Goal: Task Accomplishment & Management: Use online tool/utility

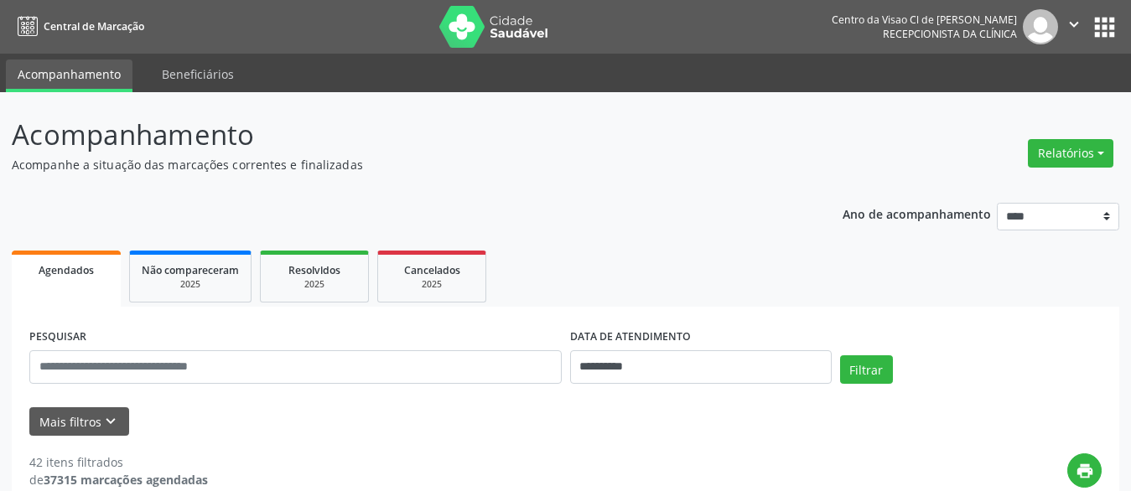
click at [65, 276] on span "Agendados" at bounding box center [66, 270] width 55 height 14
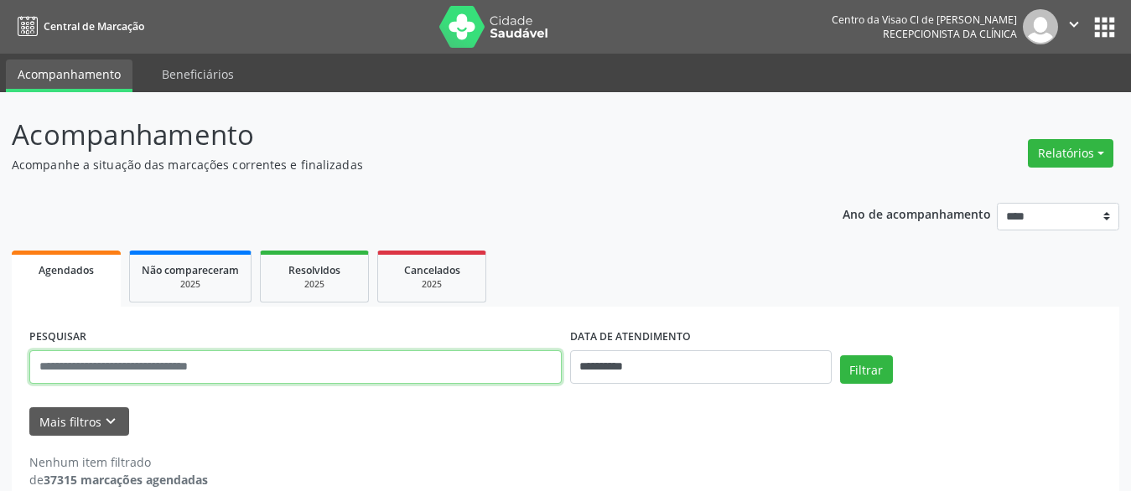
click at [177, 370] on input "text" at bounding box center [295, 367] width 532 height 34
type input "********"
click at [840, 355] on button "Filtrar" at bounding box center [866, 369] width 53 height 29
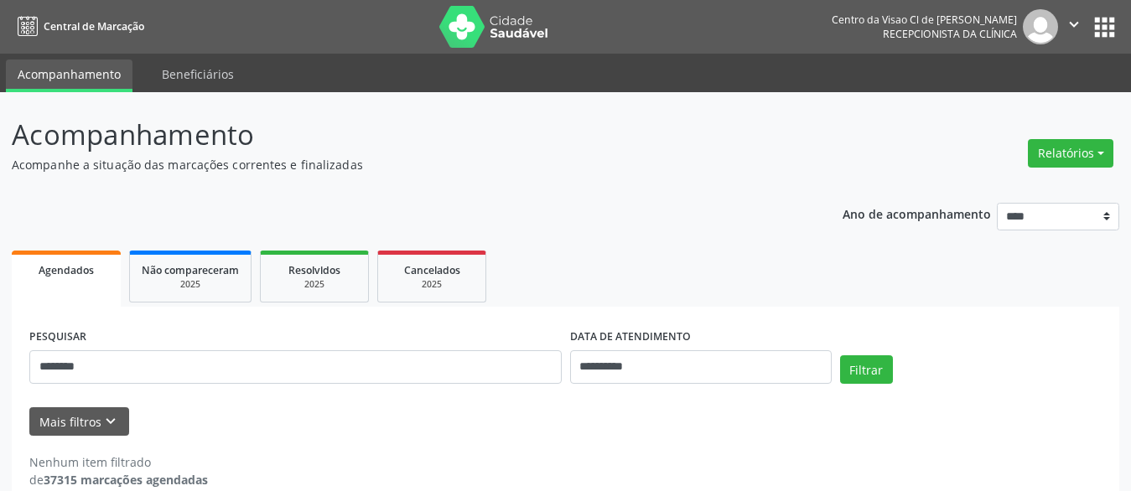
scroll to position [27, 0]
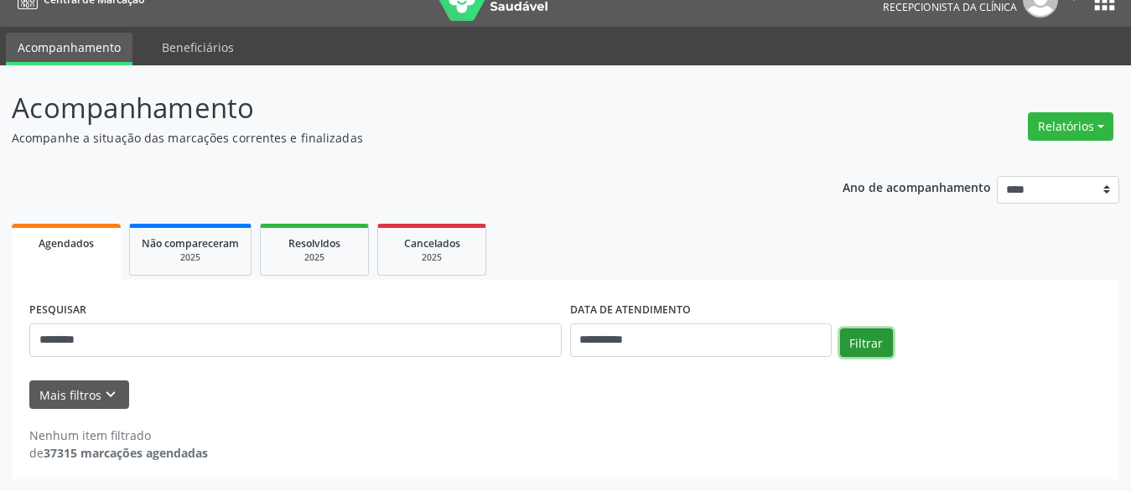
click at [876, 336] on button "Filtrar" at bounding box center [866, 343] width 53 height 29
click at [200, 251] on link "Não compareceram 2025" at bounding box center [190, 250] width 122 height 52
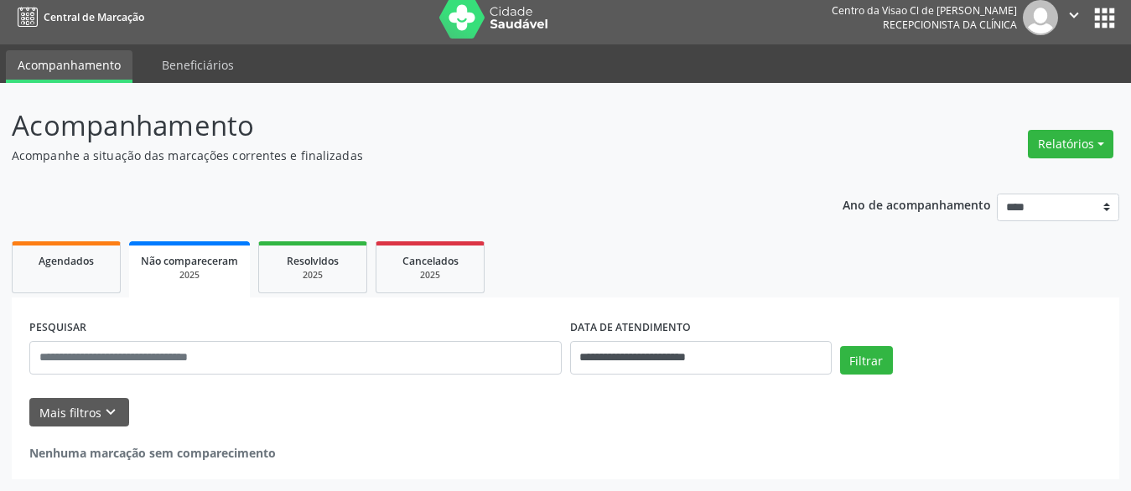
scroll to position [9, 0]
click at [313, 286] on link "Resolvidos 2025" at bounding box center [312, 267] width 109 height 52
click at [401, 260] on div "Cancelados" at bounding box center [432, 261] width 84 height 18
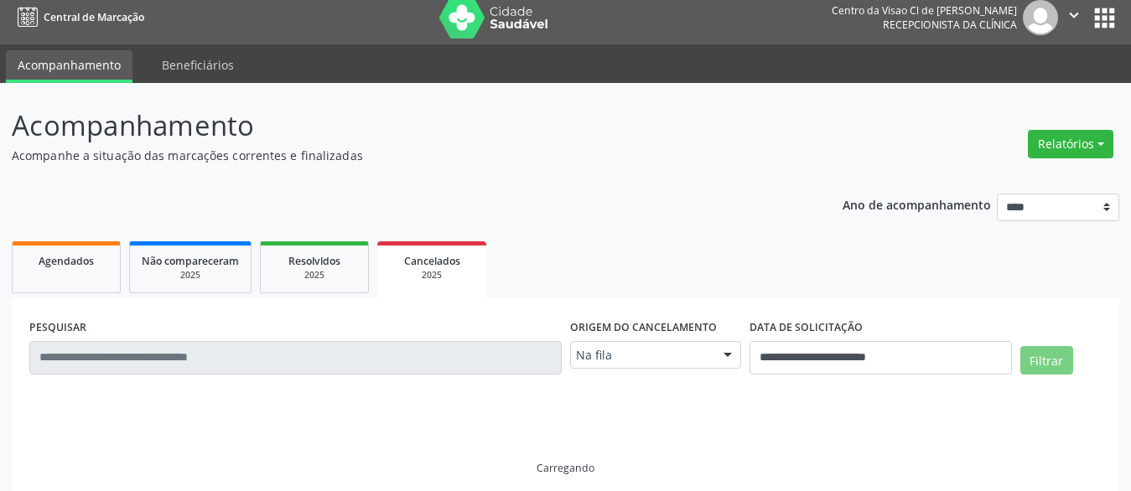
scroll to position [0, 0]
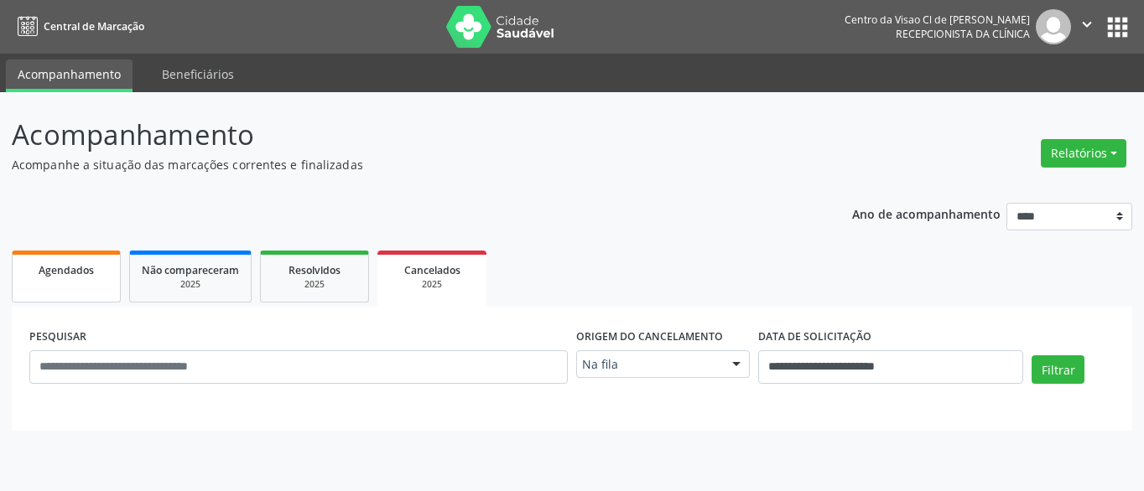
click at [85, 278] on div "Agendados" at bounding box center [66, 270] width 84 height 18
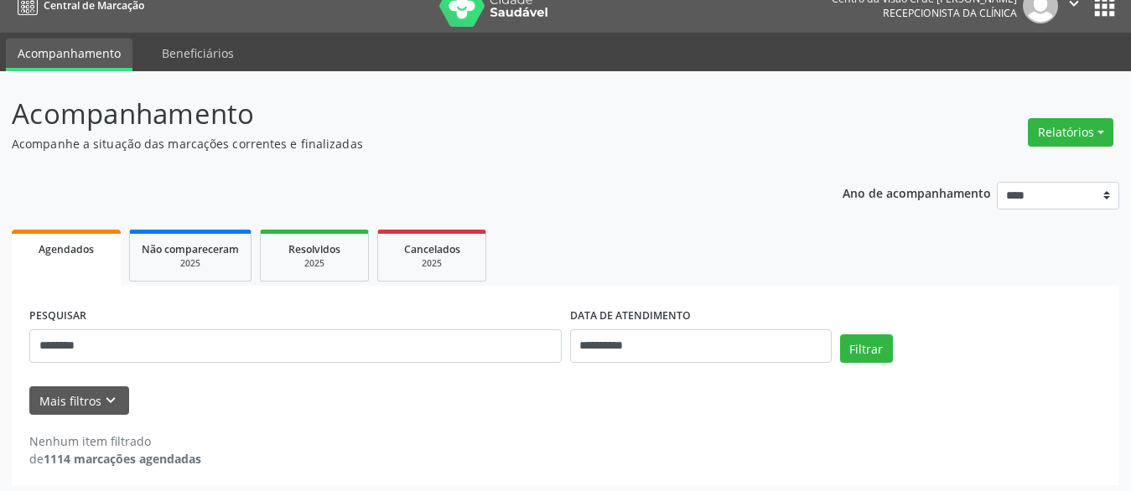
scroll to position [27, 0]
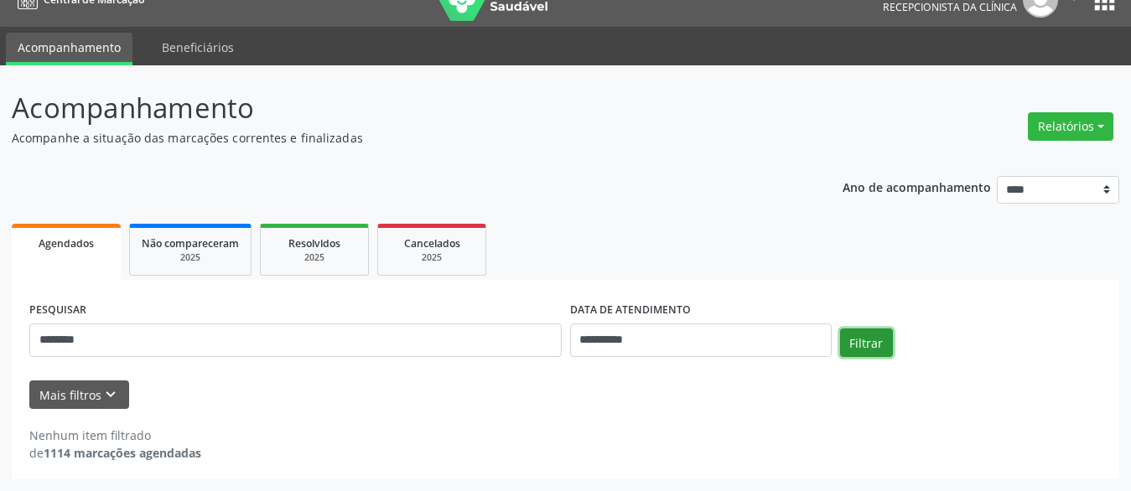
click at [856, 347] on button "Filtrar" at bounding box center [866, 343] width 53 height 29
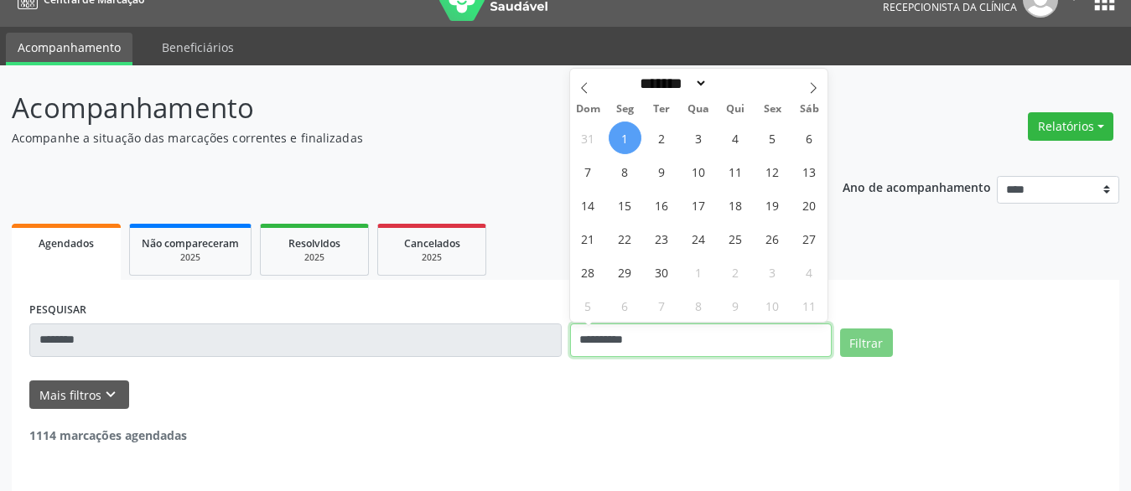
click at [756, 355] on input "**********" at bounding box center [701, 341] width 262 height 34
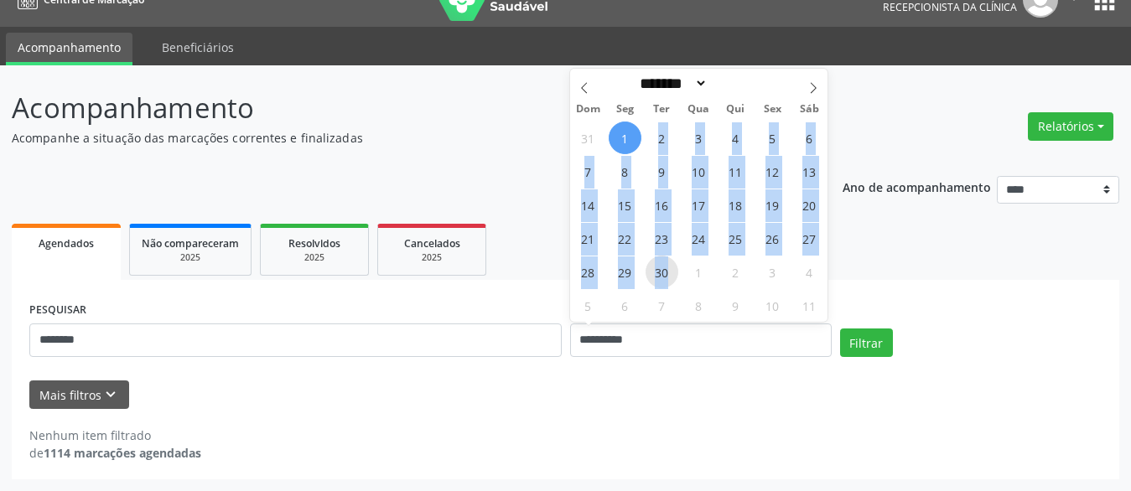
drag, startPoint x: 641, startPoint y: 138, endPoint x: 671, endPoint y: 276, distance: 140.6
click at [671, 277] on div "31 1 2 3 4 5 6 7 8 9 10 11 12 13 14 15 16 17 18 19 20 21 22 23 24 25 26 27 28 2…" at bounding box center [699, 221] width 258 height 201
click at [667, 275] on span "30" at bounding box center [662, 272] width 33 height 33
type input "**********"
drag, startPoint x: 614, startPoint y: 143, endPoint x: 660, endPoint y: 272, distance: 136.3
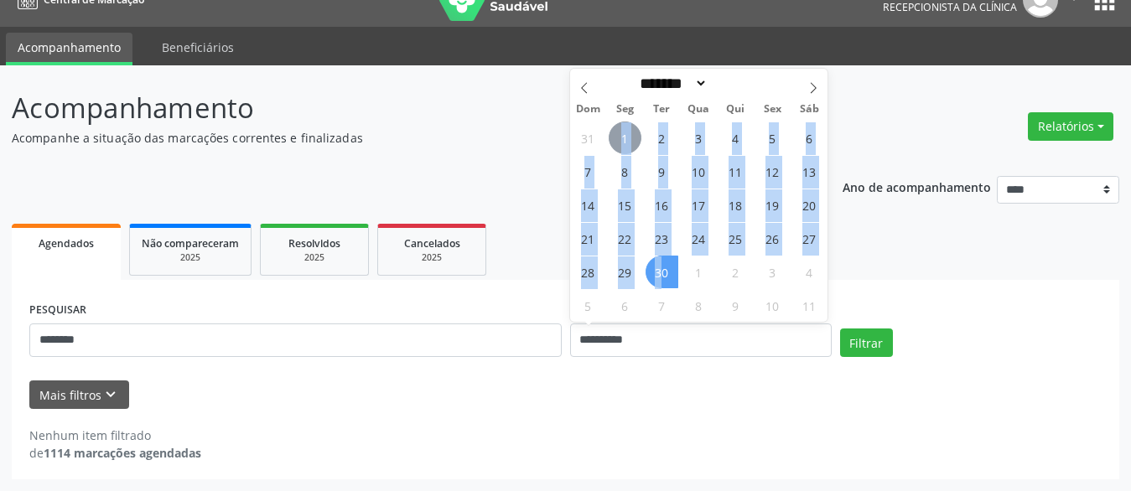
click at [660, 272] on div "31 1 2 3 4 5 6 7 8 9 10 11 12 13 14 15 16 17 18 19 20 21 22 23 24 25 26 27 28 2…" at bounding box center [699, 221] width 258 height 201
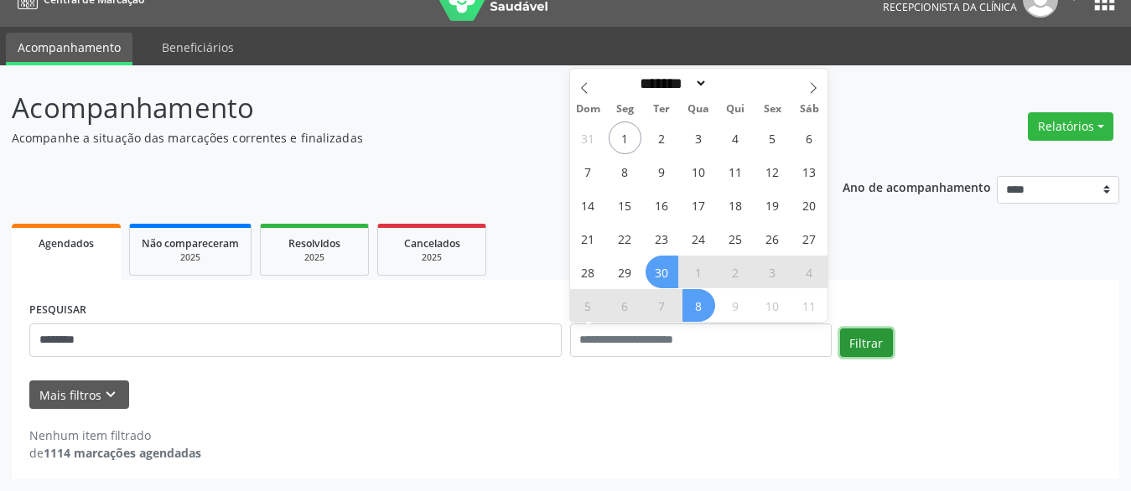
click at [868, 347] on button "Filtrar" at bounding box center [866, 343] width 53 height 29
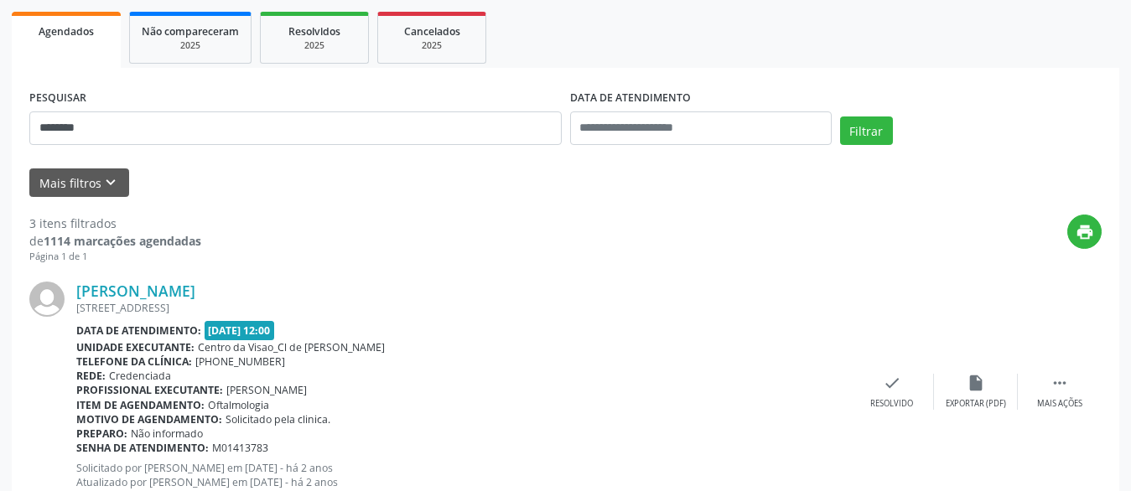
scroll to position [25, 0]
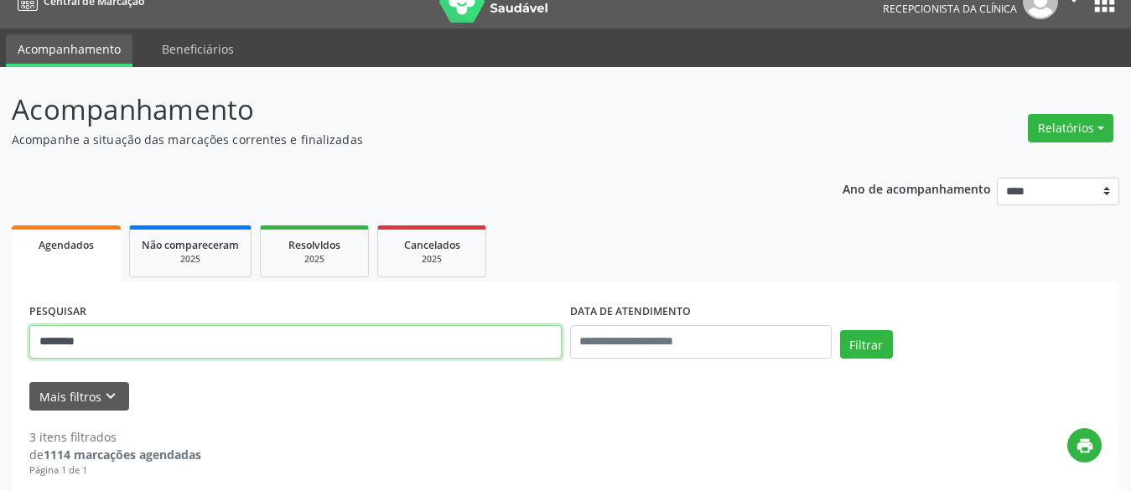
drag, startPoint x: 118, startPoint y: 346, endPoint x: -1, endPoint y: 316, distance: 122.8
click at [0, 316] on html "Central de Marcação Centro da Visao Cl de [PERSON_NAME] Recepcionista da clínic…" at bounding box center [565, 220] width 1131 height 491
type input "**********"
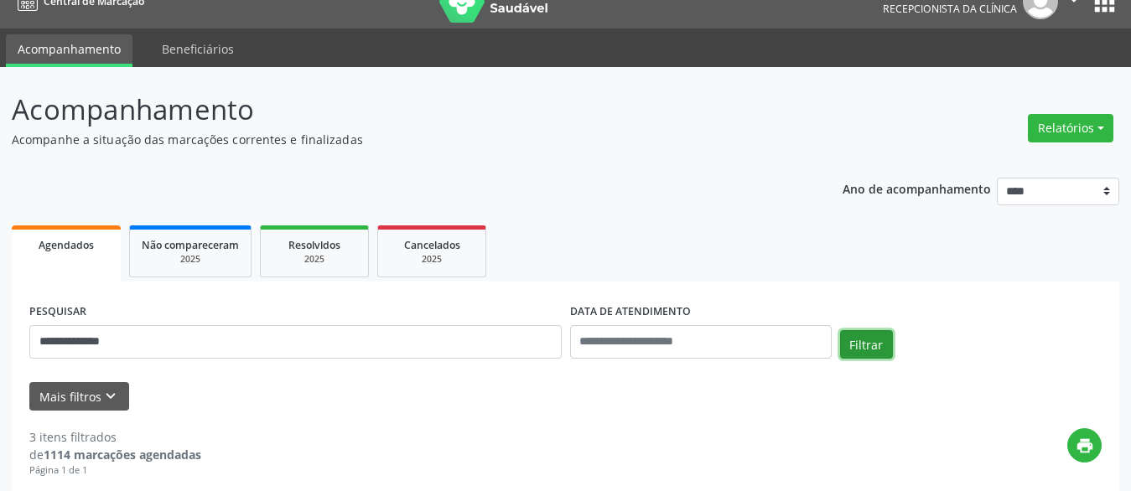
click at [869, 355] on button "Filtrar" at bounding box center [866, 344] width 53 height 29
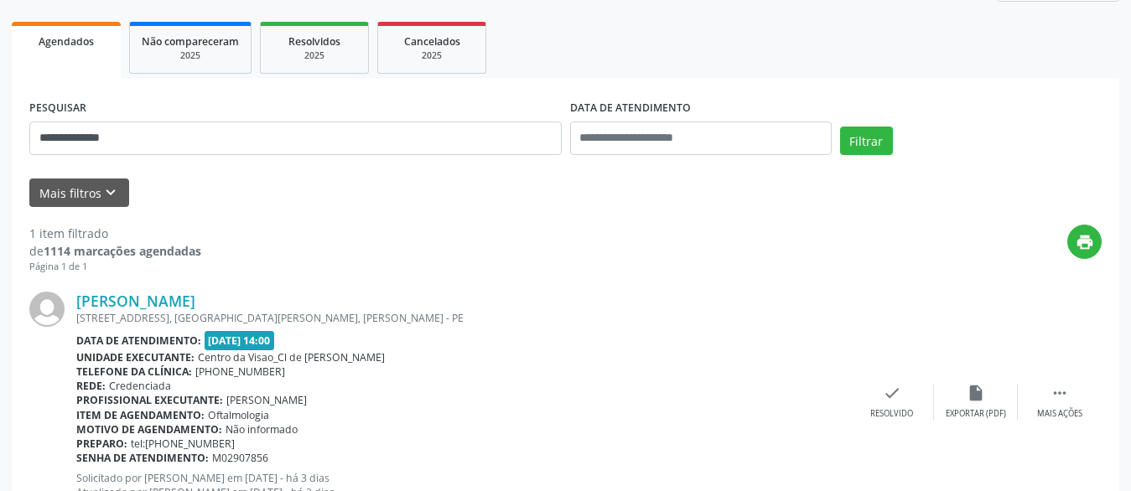
scroll to position [277, 0]
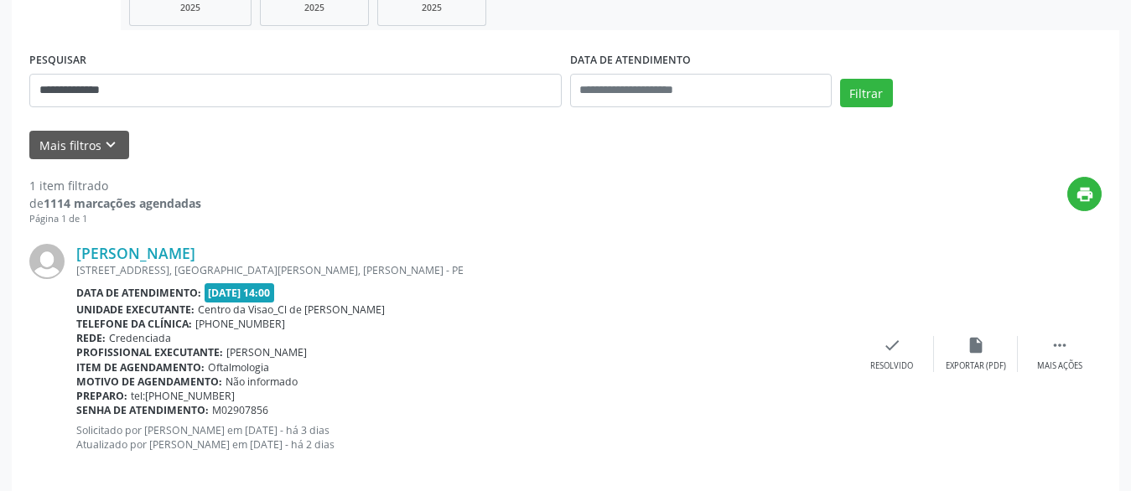
drag, startPoint x: 75, startPoint y: 248, endPoint x: 248, endPoint y: 250, distance: 173.6
click at [248, 250] on div "[PERSON_NAME] [STREET_ADDRESS], [GEOGRAPHIC_DATA], [GEOGRAPHIC_DATA] Data de at…" at bounding box center [565, 353] width 1072 height 255
copy div "[PERSON_NAME]"
